Goal: Communication & Community: Answer question/provide support

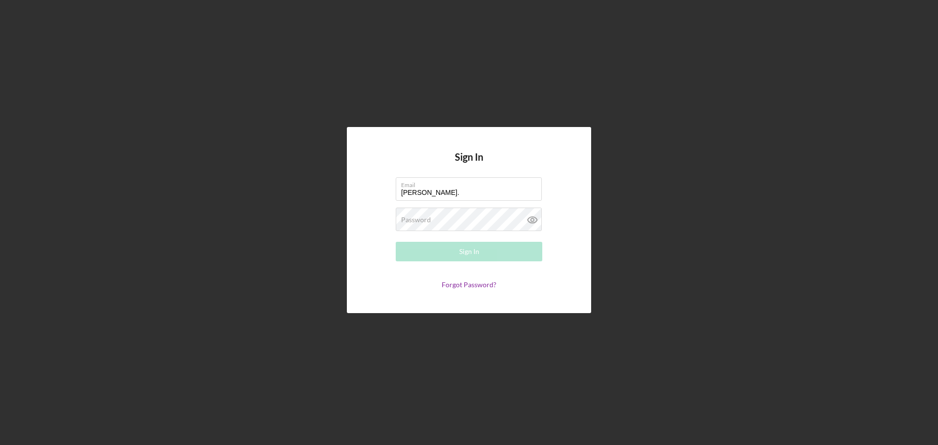
type input "[PERSON_NAME][EMAIL_ADDRESS][PERSON_NAME][DOMAIN_NAME]"
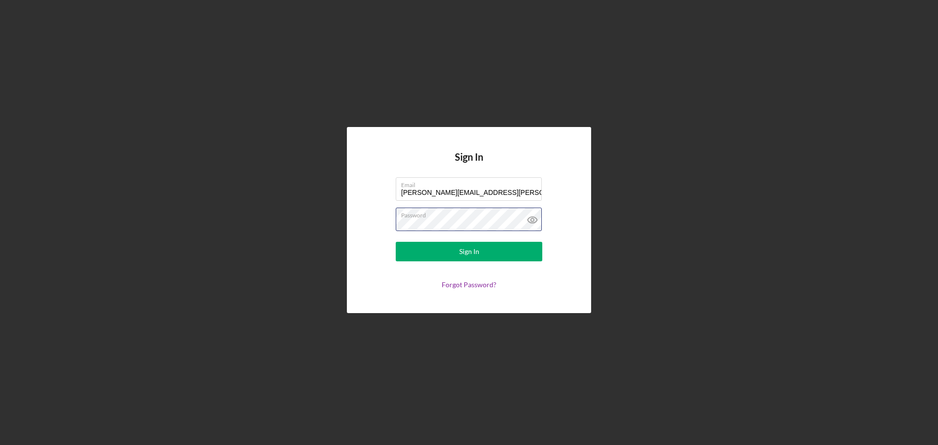
click at [396, 242] on button "Sign In" at bounding box center [469, 252] width 147 height 20
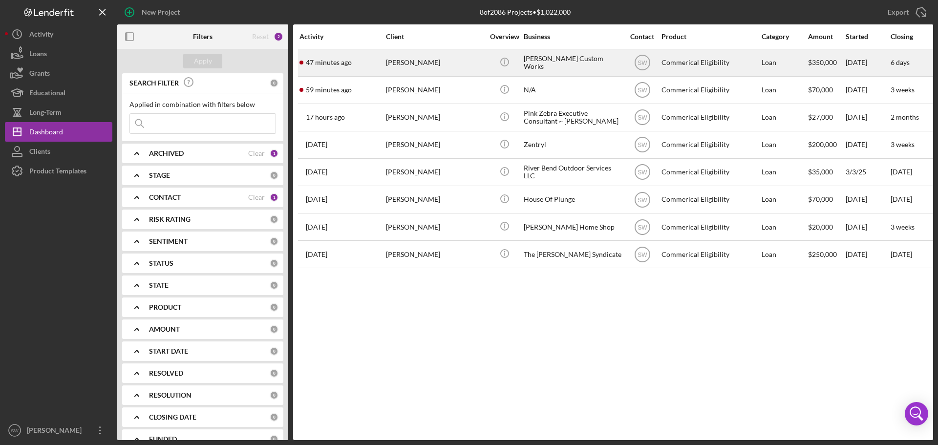
click at [391, 61] on div "[PERSON_NAME]" at bounding box center [435, 63] width 98 height 26
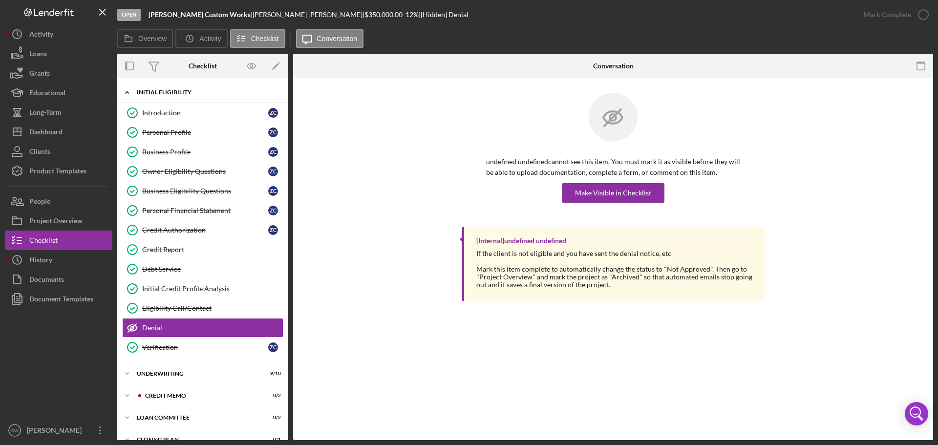
drag, startPoint x: 127, startPoint y: 94, endPoint x: 125, endPoint y: 101, distance: 7.6
click at [127, 94] on icon "Icon/Expander" at bounding box center [127, 93] width 20 height 20
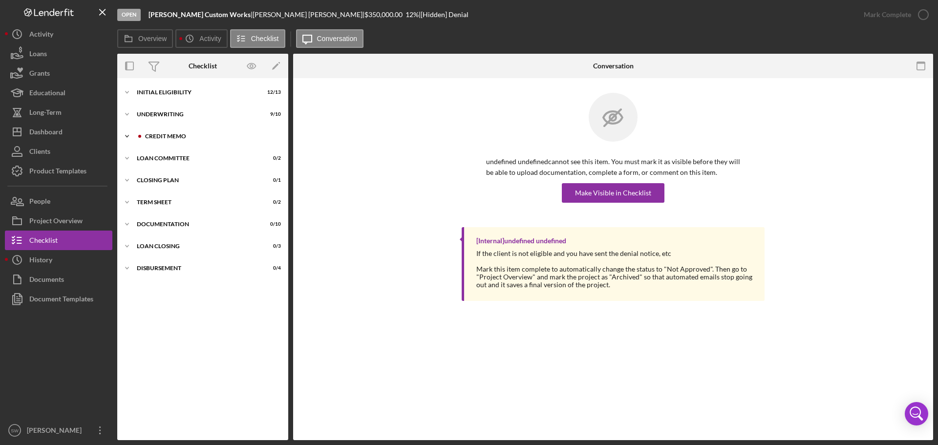
click at [126, 93] on polyline at bounding box center [127, 92] width 3 height 2
click at [153, 180] on div "Credit Memo" at bounding box center [205, 176] width 126 height 8
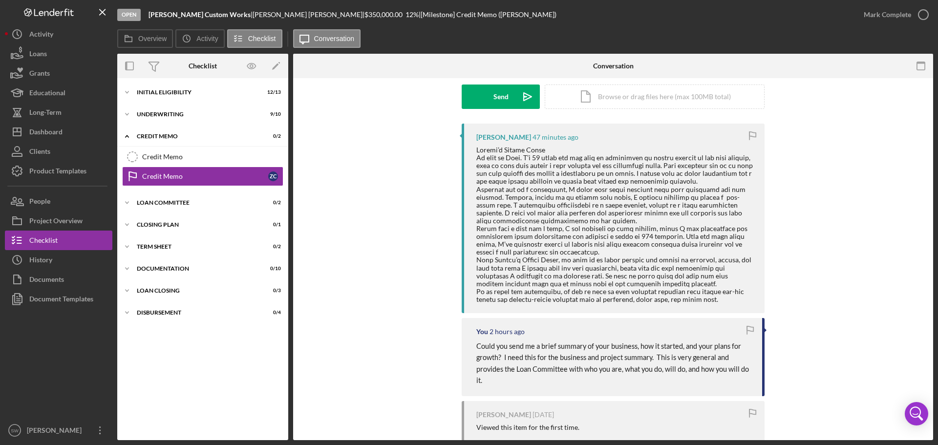
scroll to position [147, 0]
click at [476, 151] on div at bounding box center [615, 224] width 278 height 157
click at [39, 131] on div "Dashboard" at bounding box center [45, 133] width 33 height 22
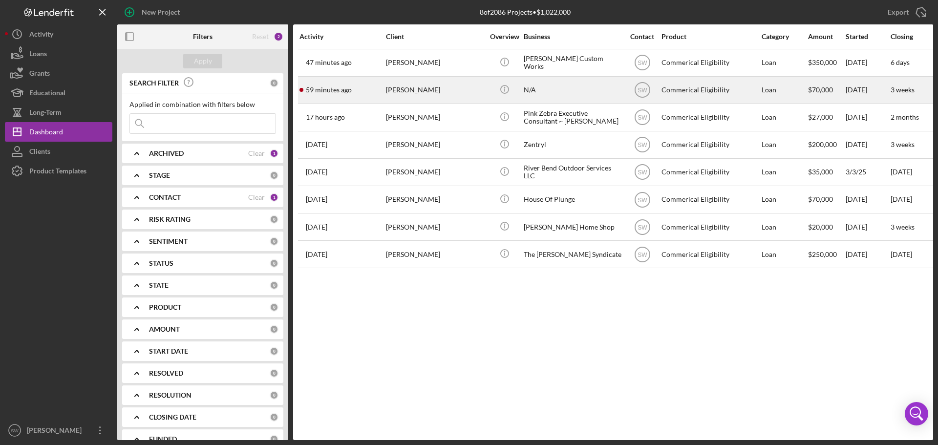
click at [404, 90] on div "[PERSON_NAME]" at bounding box center [435, 90] width 98 height 26
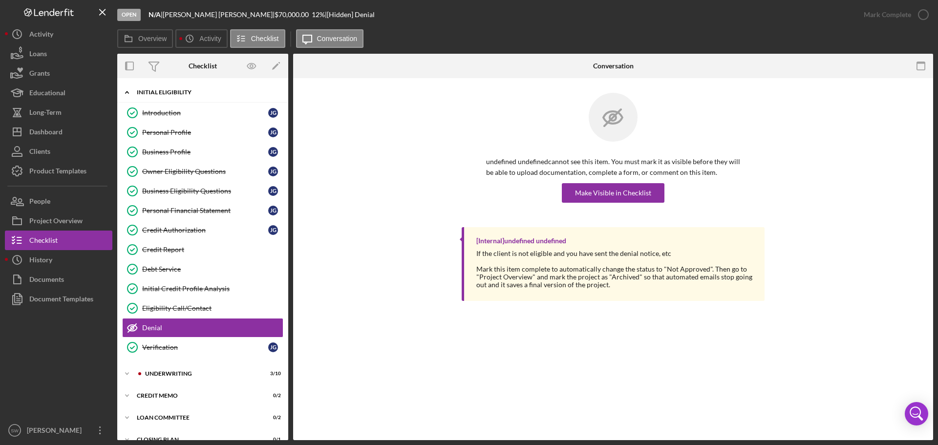
click at [127, 93] on icon "Icon/Expander" at bounding box center [127, 93] width 20 height 20
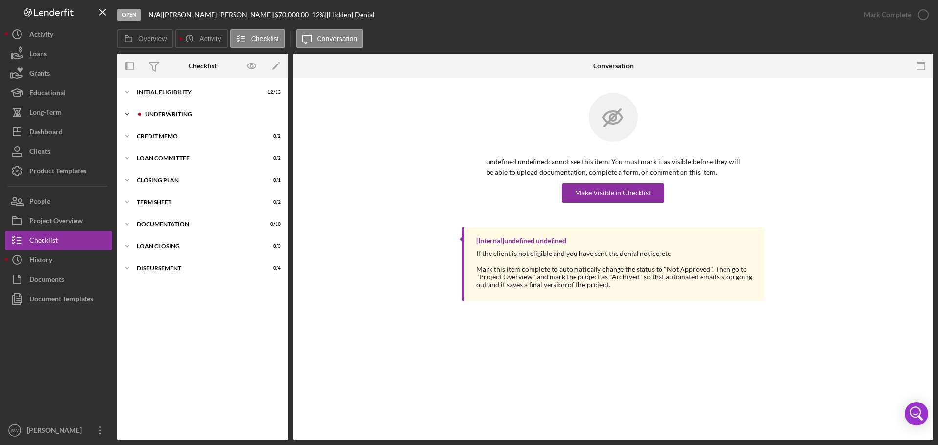
click at [127, 114] on icon "Icon/Expander" at bounding box center [127, 115] width 20 height 20
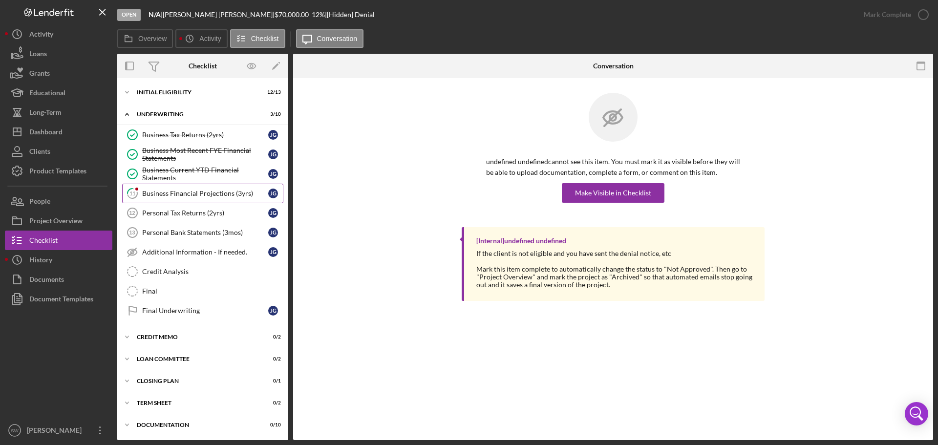
click at [157, 195] on div "Business Financial Projections (3yrs)" at bounding box center [205, 194] width 126 height 8
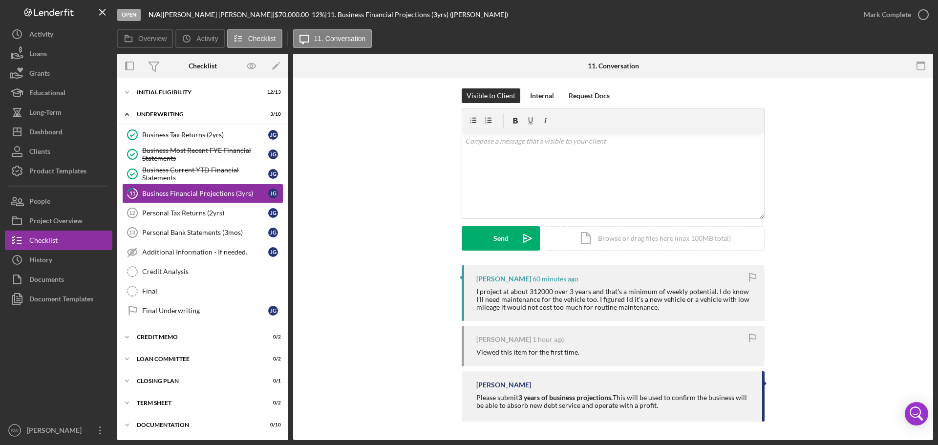
scroll to position [5, 0]
click at [483, 145] on p at bounding box center [613, 140] width 297 height 11
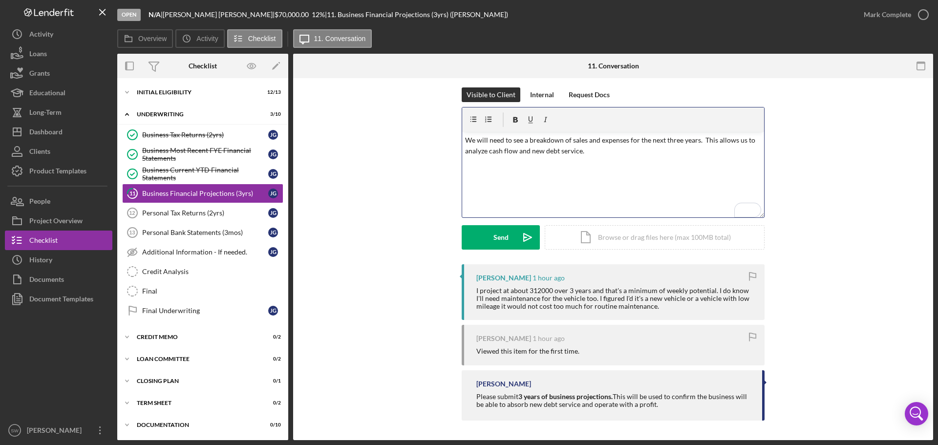
click at [627, 139] on p "We will need to see a breakdown of sales and expenses for the next three years.…" at bounding box center [613, 146] width 297 height 22
click at [604, 152] on p "We will need to see a breakdown of sales and expenses for the next three years.…" at bounding box center [613, 146] width 297 height 22
click at [727, 151] on p "We will need to see a breakdown of sales and expenses for the next three years.…" at bounding box center [613, 151] width 297 height 33
click at [748, 151] on p "We will need to see a breakdown of sales and expenses for the next three years.…" at bounding box center [613, 151] width 297 height 33
click at [597, 150] on p "We will need to see a breakdown of sales and expenses for the next three years.…" at bounding box center [613, 151] width 297 height 33
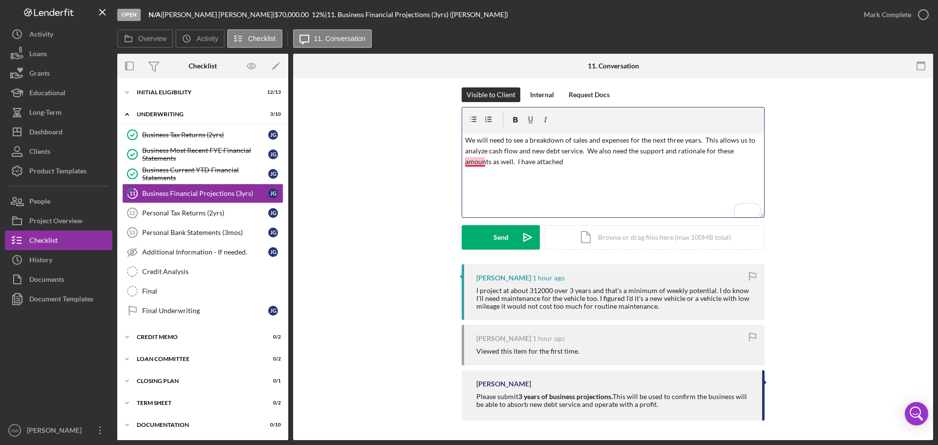
click at [483, 163] on p "We will need to see a breakdown of sales and expenses for the next three years.…" at bounding box center [613, 151] width 297 height 33
click at [544, 163] on p "We will need to see a breakdown of sales and expenses for the next three years.…" at bounding box center [613, 151] width 297 height 33
click at [610, 234] on div "Icon/Document Browse or drag files here (max 100MB total) Tap to choose files o…" at bounding box center [655, 237] width 220 height 24
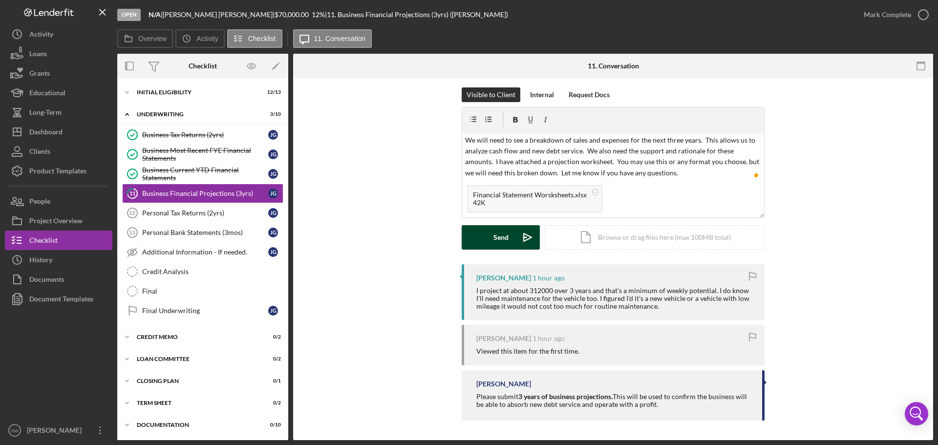
click at [496, 236] on div "Send" at bounding box center [500, 237] width 15 height 24
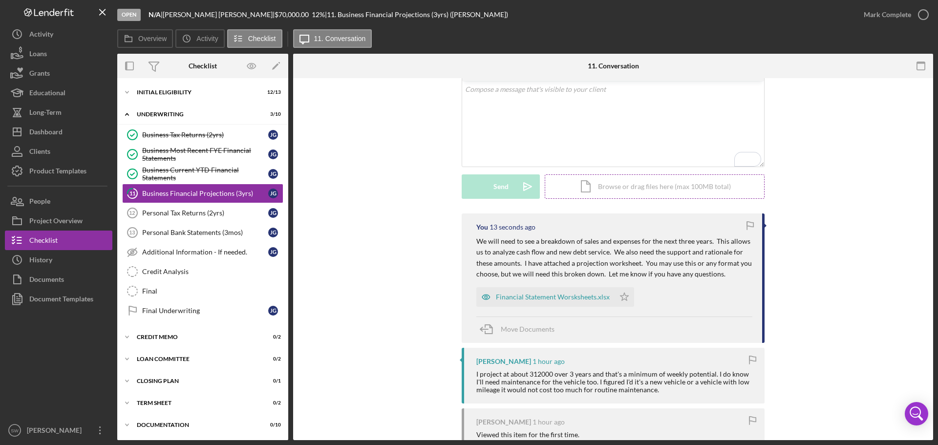
scroll to position [140, 0]
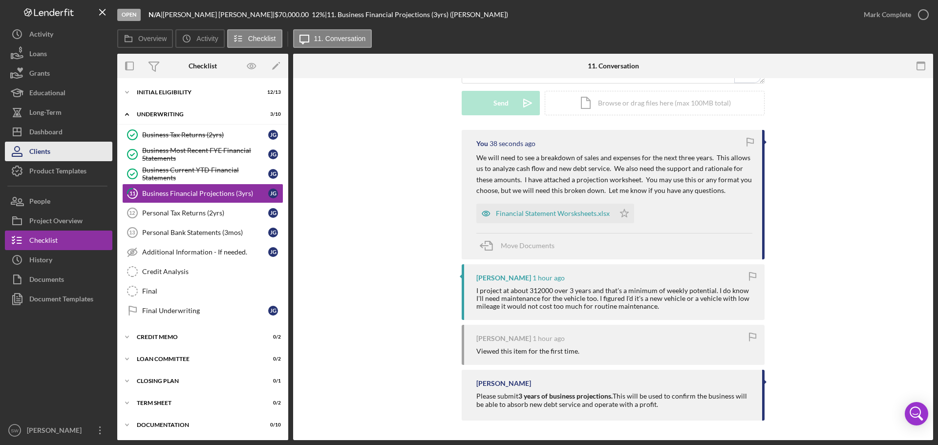
drag, startPoint x: 42, startPoint y: 132, endPoint x: 57, endPoint y: 147, distance: 20.7
click at [42, 132] on div "Dashboard" at bounding box center [45, 133] width 33 height 22
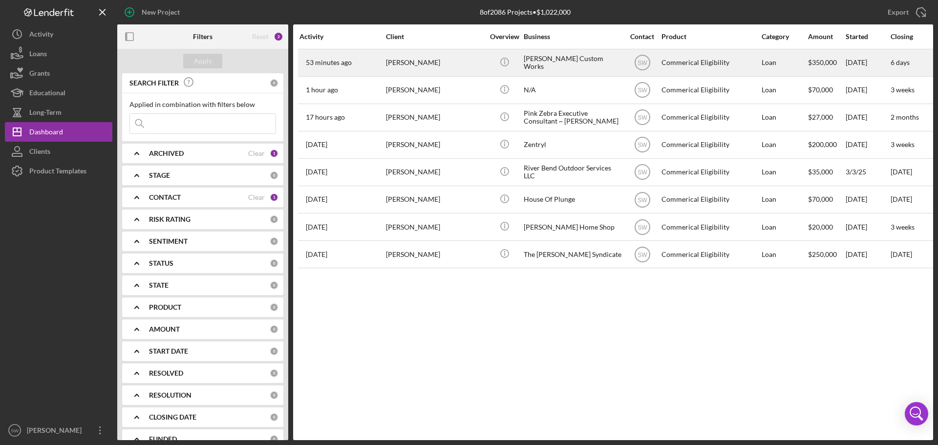
click at [407, 62] on div "[PERSON_NAME]" at bounding box center [435, 63] width 98 height 26
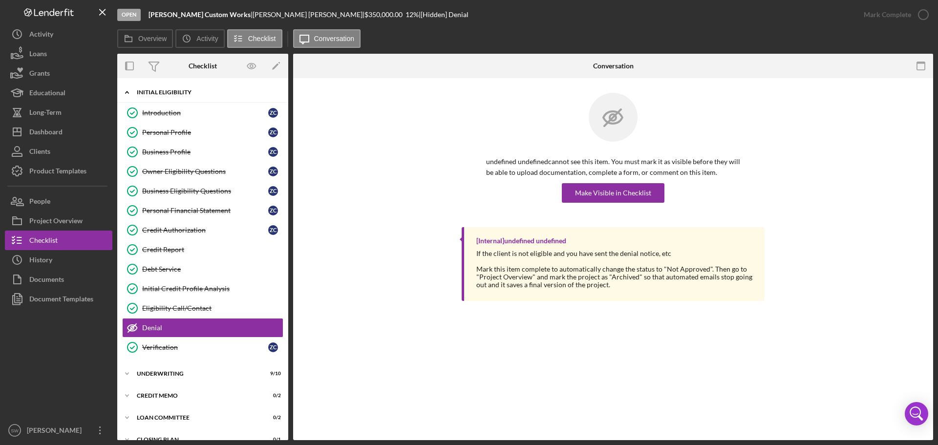
click at [126, 94] on icon "Icon/Expander" at bounding box center [127, 93] width 20 height 20
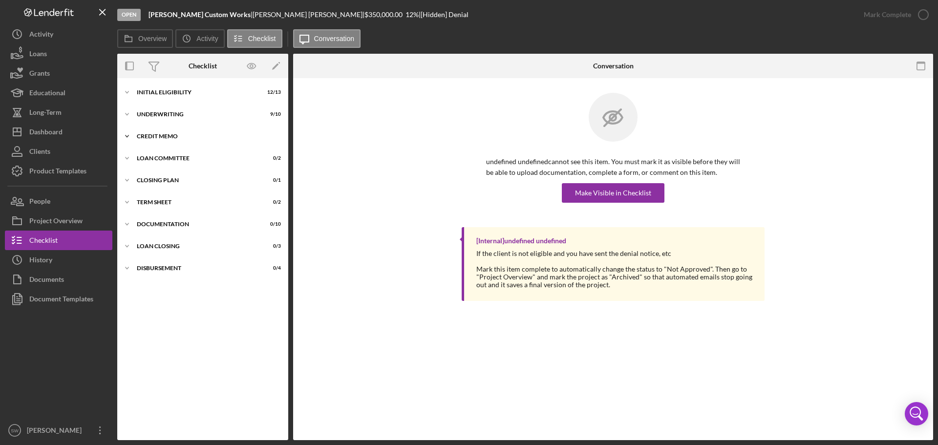
click at [127, 136] on icon "Icon/Expander" at bounding box center [127, 137] width 20 height 20
click at [151, 176] on div "Credit Memo" at bounding box center [205, 176] width 126 height 8
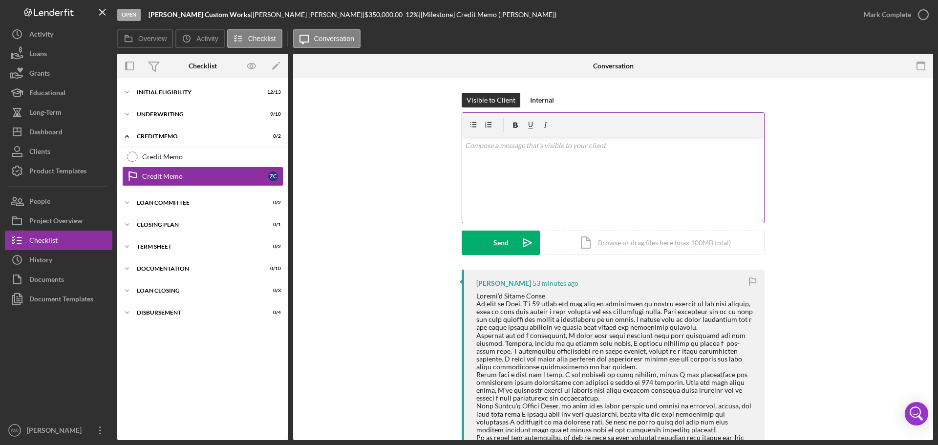
click at [497, 151] on div "v Color teal Color pink Remove color Add row above Add row below Add column bef…" at bounding box center [613, 179] width 302 height 85
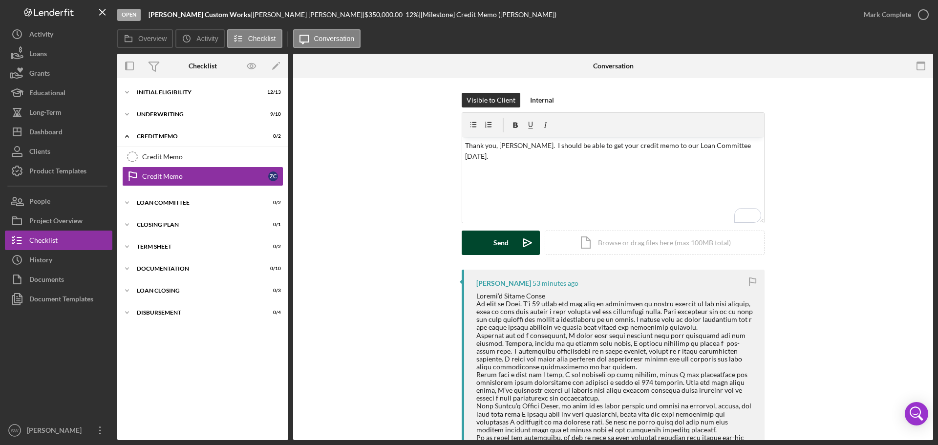
click at [491, 236] on button "Send Icon/icon-invite-send" at bounding box center [501, 243] width 78 height 24
